Goal: Entertainment & Leisure: Browse casually

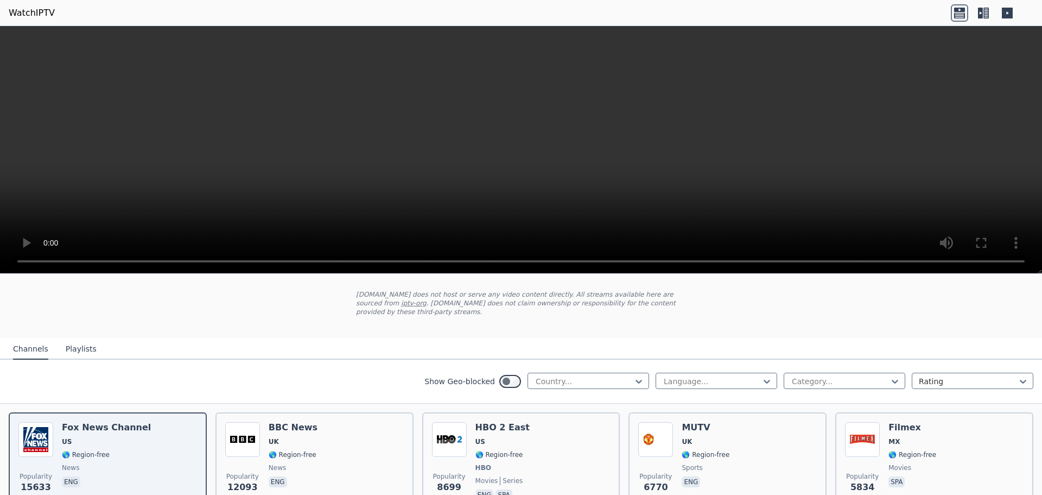
scroll to position [54, 0]
click at [874, 376] on div at bounding box center [840, 381] width 99 height 11
type input "*"
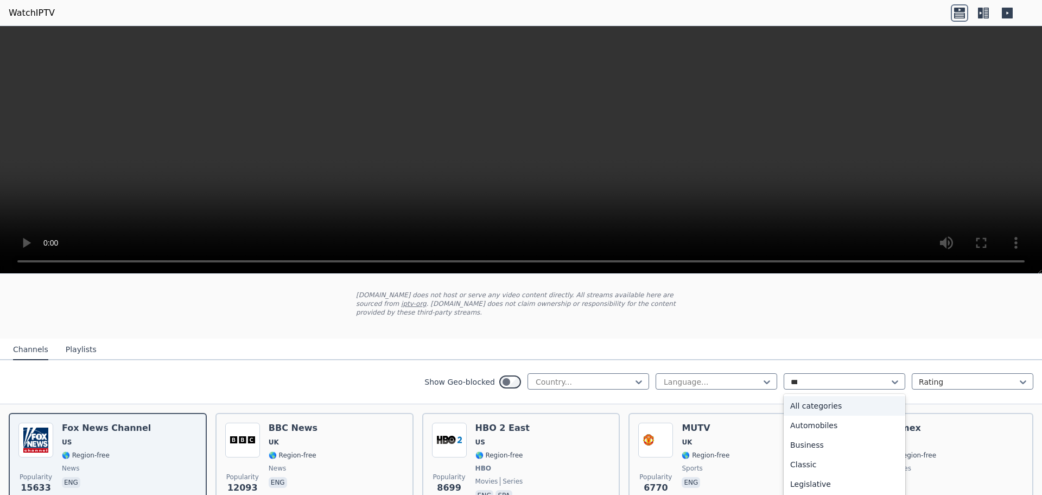
type input "****"
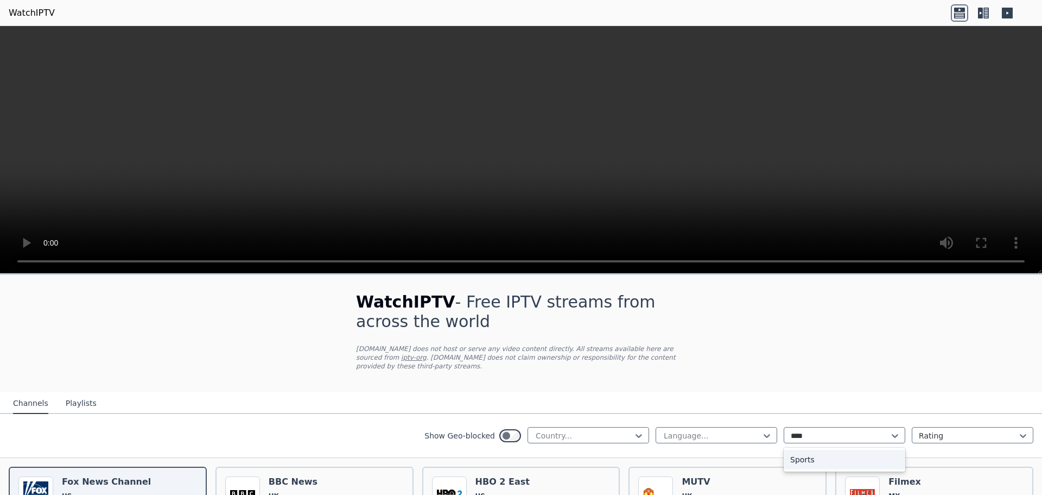
scroll to position [0, 0]
click at [836, 450] on div "Sports" at bounding box center [845, 460] width 122 height 20
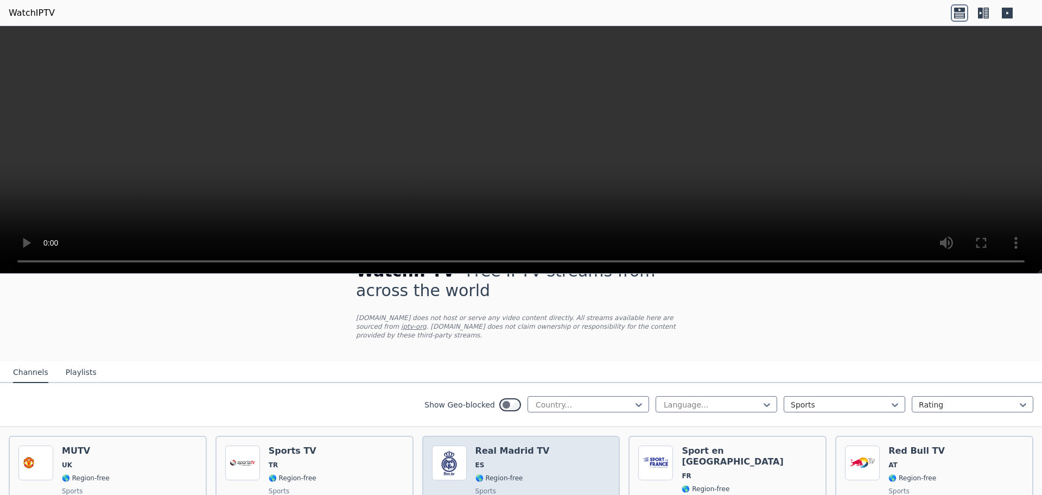
scroll to position [54, 0]
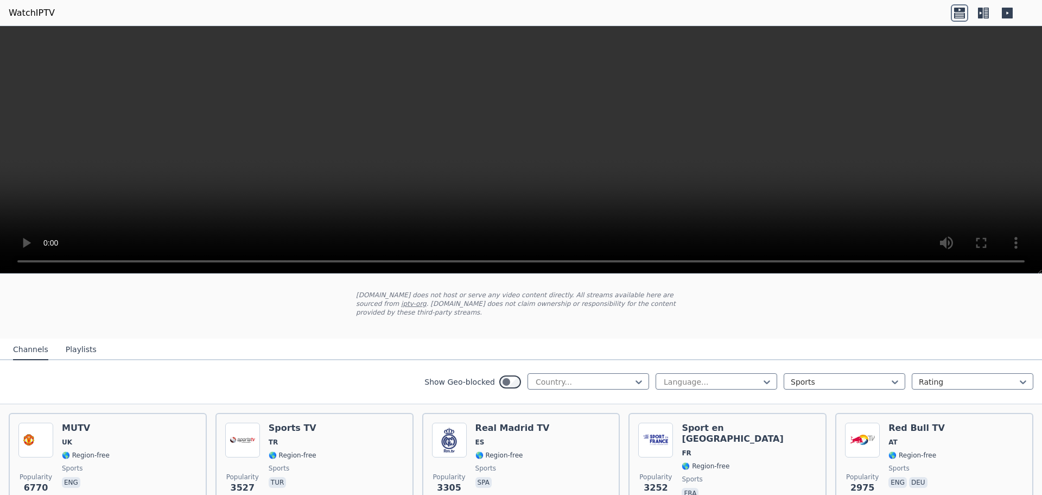
click at [853, 363] on div "Show Geo-blocked Country... Language... option Sports, selected. Sports Rating" at bounding box center [521, 382] width 1042 height 44
click at [849, 376] on div at bounding box center [840, 381] width 99 height 11
